Goal: Information Seeking & Learning: Learn about a topic

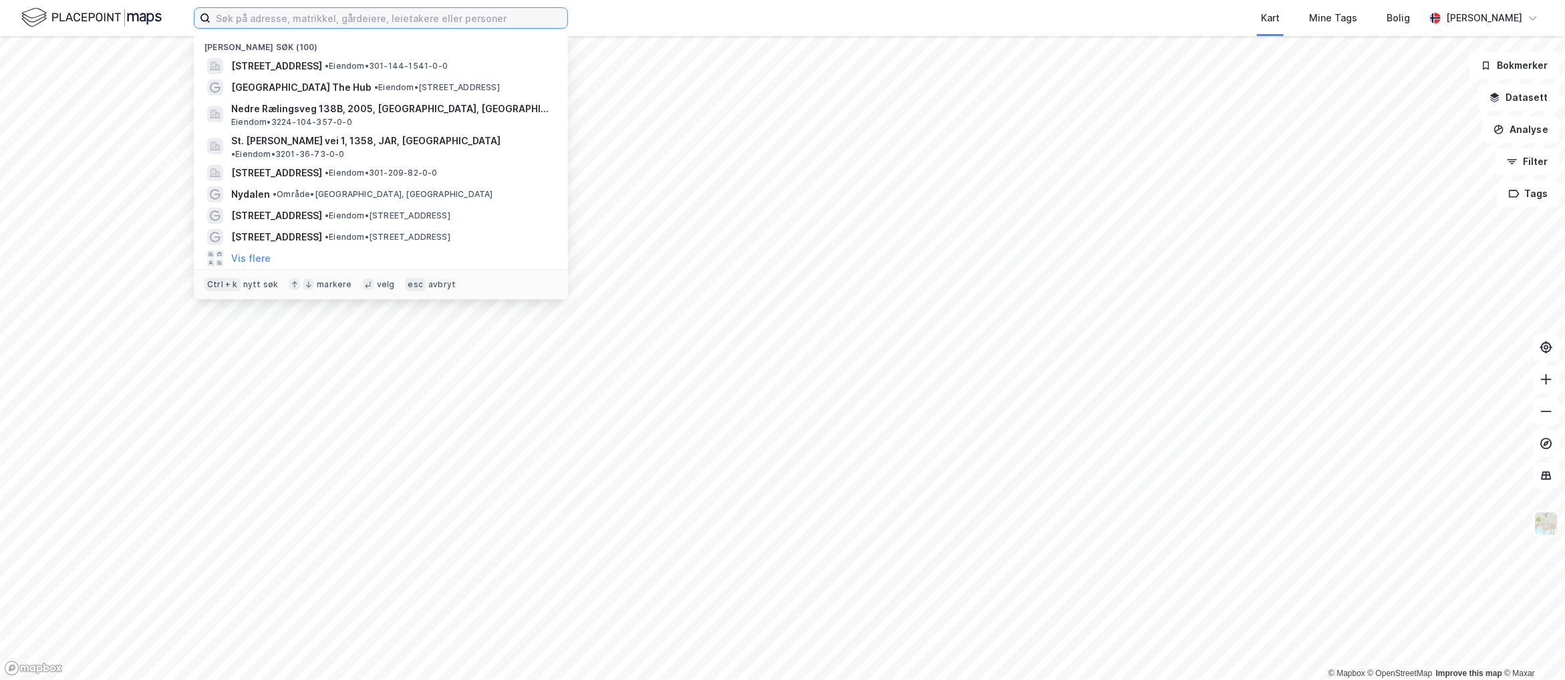
click at [347, 22] on input at bounding box center [389, 18] width 357 height 20
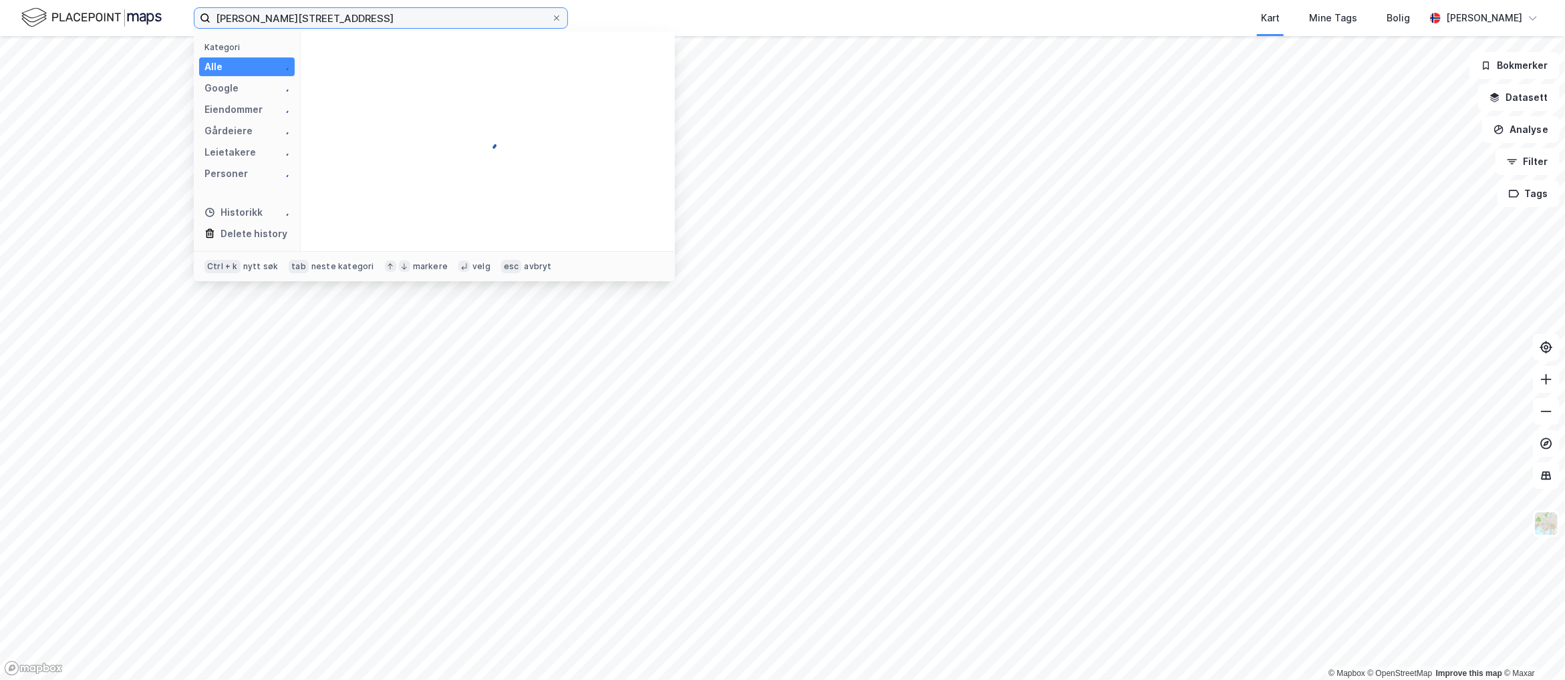
type input "[PERSON_NAME][STREET_ADDRESS]"
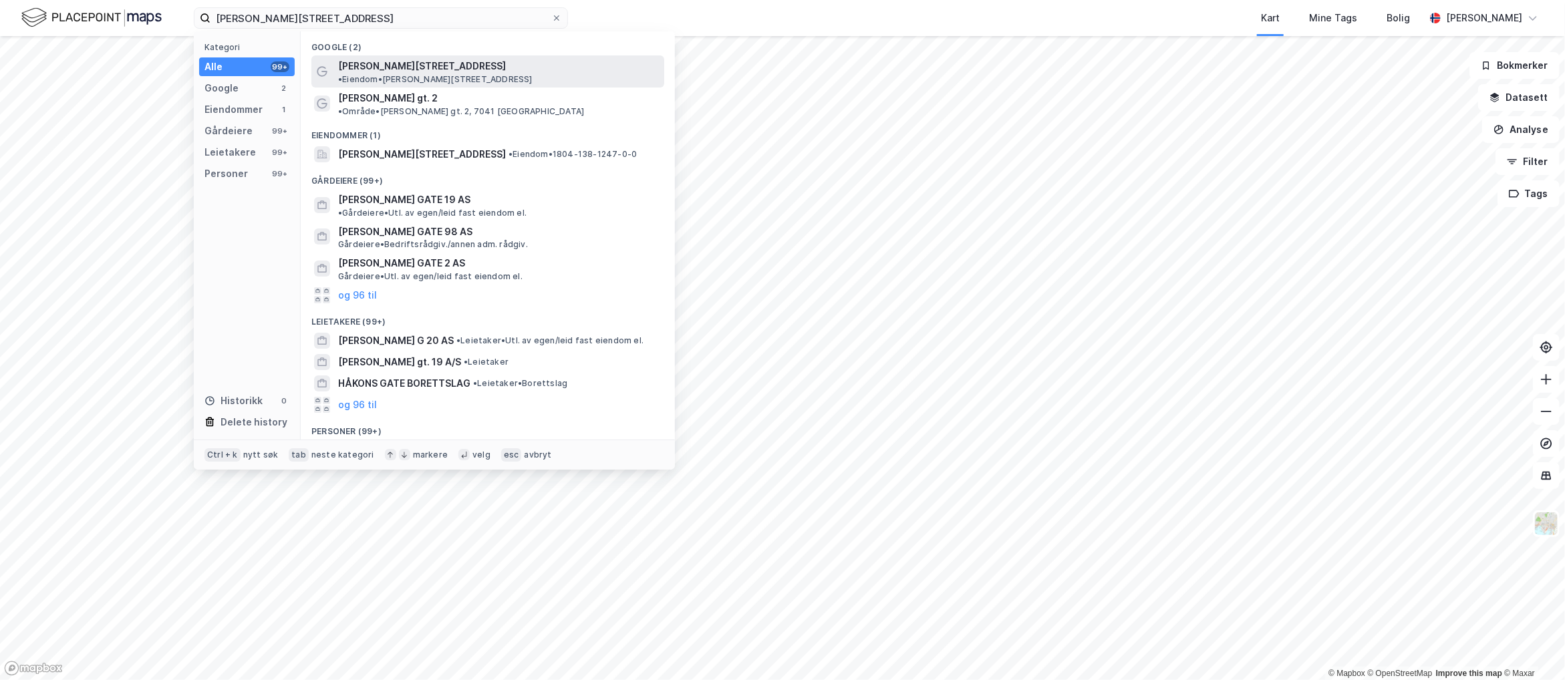
click at [390, 67] on span "[PERSON_NAME][STREET_ADDRESS]" at bounding box center [422, 66] width 168 height 16
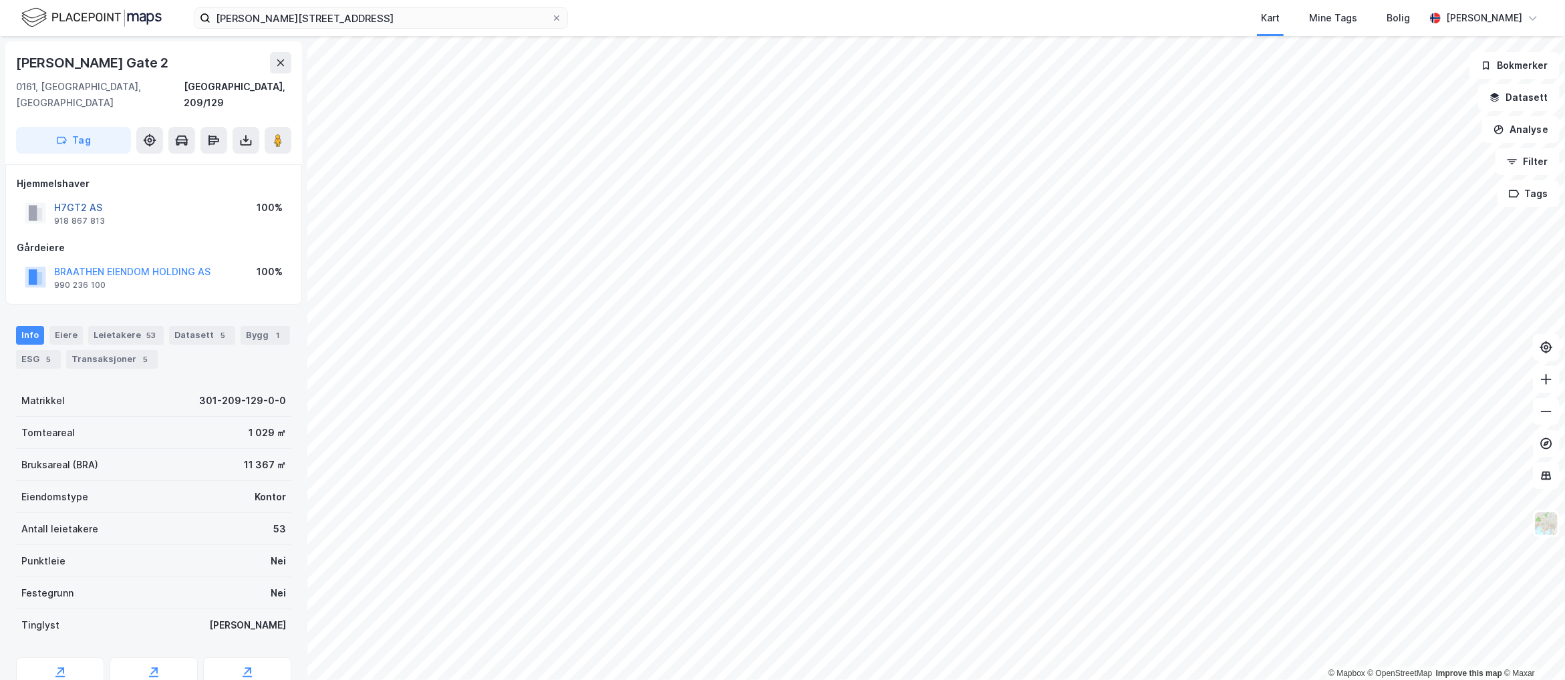
click at [0, 0] on button "H7GT2 AS" at bounding box center [0, 0] width 0 height 0
